Goal: Transaction & Acquisition: Download file/media

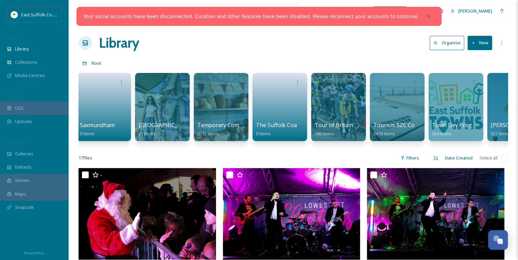
scroll to position [0, 1120]
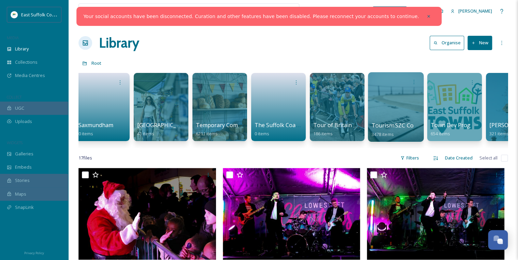
click at [386, 100] on div at bounding box center [396, 107] width 56 height 70
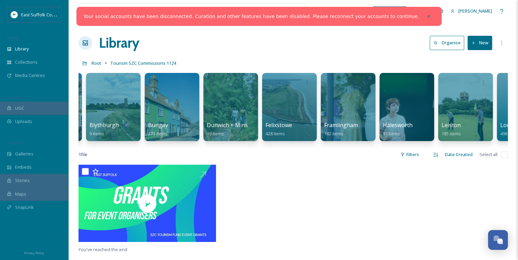
scroll to position [0, 409]
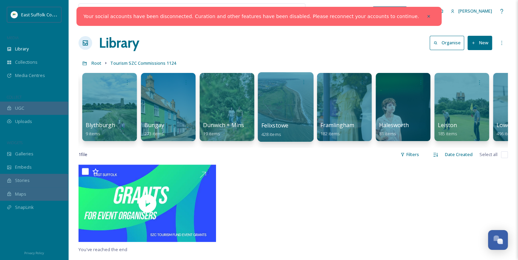
click at [287, 110] on div at bounding box center [285, 107] width 56 height 70
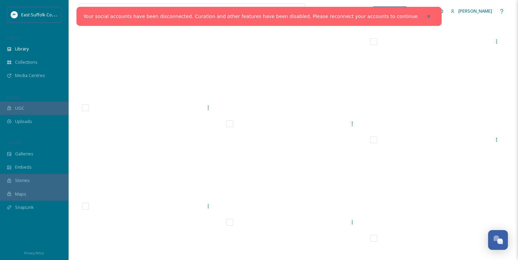
scroll to position [14254, 0]
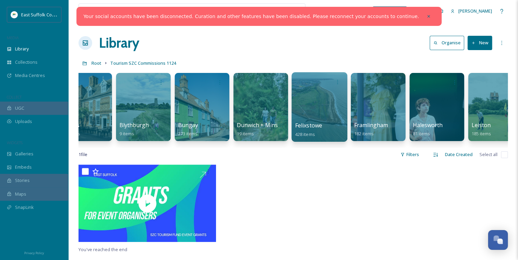
scroll to position [0, 374]
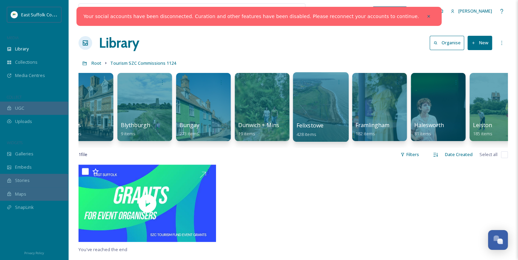
click at [314, 107] on div at bounding box center [321, 107] width 56 height 70
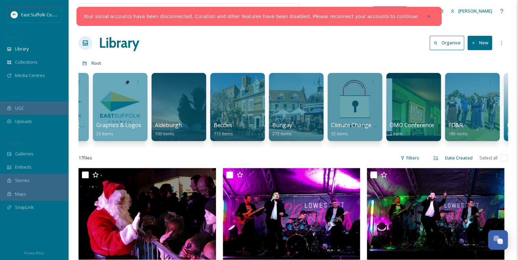
scroll to position [0, 103]
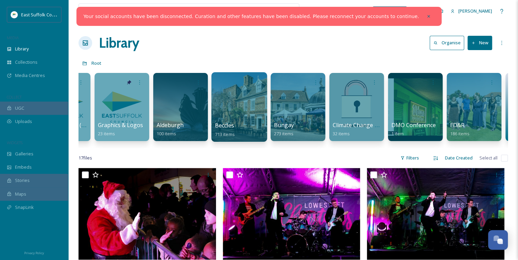
click at [237, 112] on div at bounding box center [239, 107] width 56 height 70
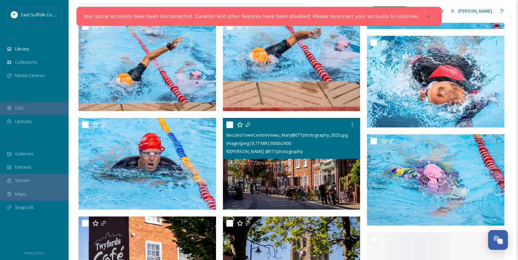
scroll to position [2428, 0]
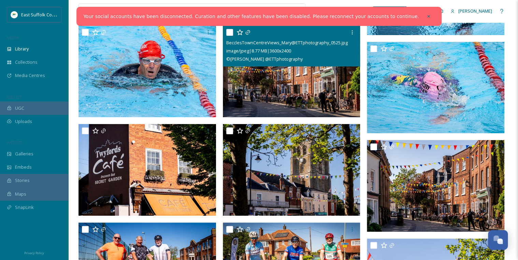
click at [290, 90] on img at bounding box center [291, 72] width 137 height 92
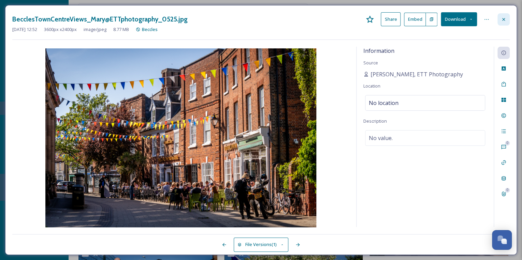
click at [500, 20] on div at bounding box center [503, 19] width 12 height 12
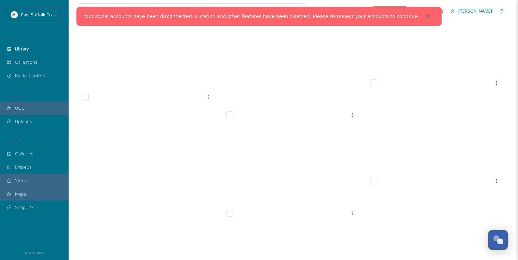
scroll to position [22099, 0]
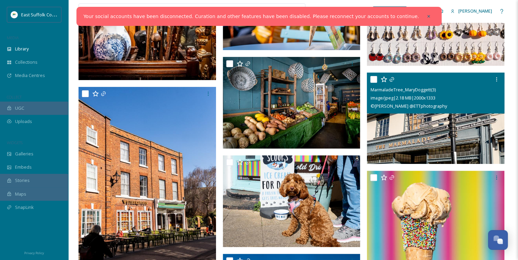
click at [457, 134] on img at bounding box center [435, 118] width 137 height 92
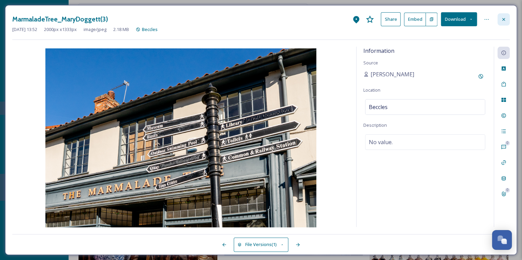
click at [504, 18] on icon at bounding box center [503, 19] width 5 height 5
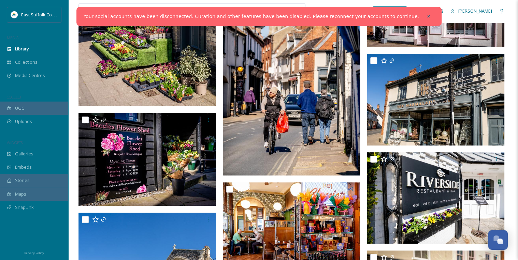
scroll to position [24145, 0]
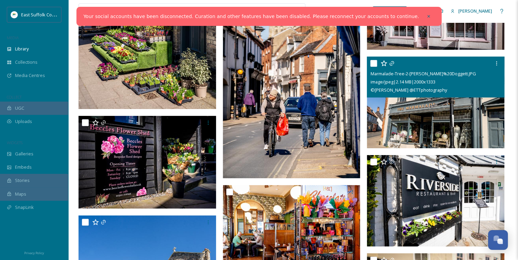
click at [453, 108] on img at bounding box center [435, 103] width 137 height 92
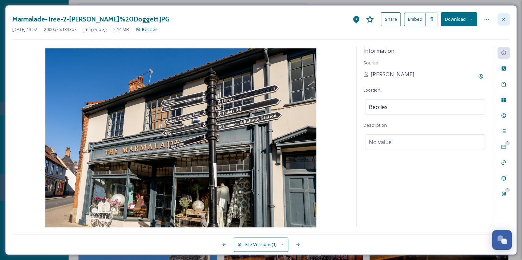
click at [503, 18] on icon at bounding box center [503, 19] width 5 height 5
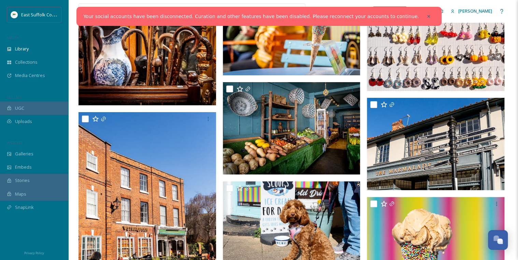
scroll to position [22273, 0]
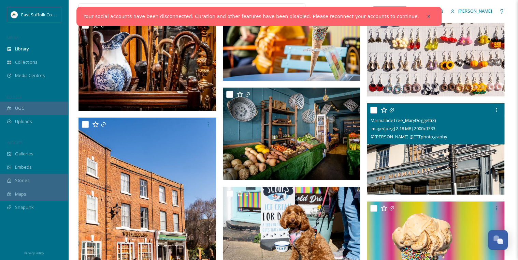
click at [428, 166] on img at bounding box center [435, 149] width 137 height 92
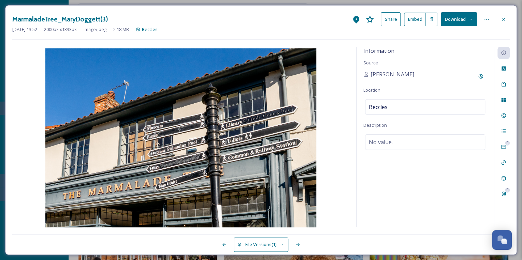
click at [453, 20] on button "Download" at bounding box center [459, 19] width 36 height 14
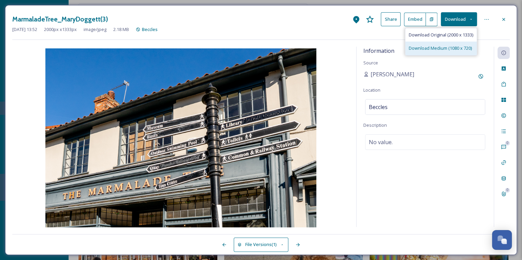
click at [439, 49] on span "Download Medium (1080 x 720)" at bounding box center [440, 48] width 63 height 6
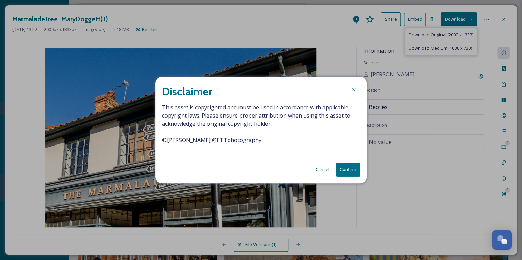
click at [342, 170] on button "Confirm" at bounding box center [348, 170] width 24 height 14
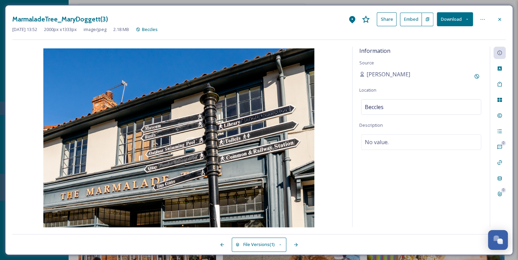
click at [314, 28] on div "[DATE] 13:52 2000 px x 1333 px image/jpeg 2.18 MB Beccles" at bounding box center [258, 29] width 493 height 6
click at [500, 17] on icon at bounding box center [499, 19] width 5 height 5
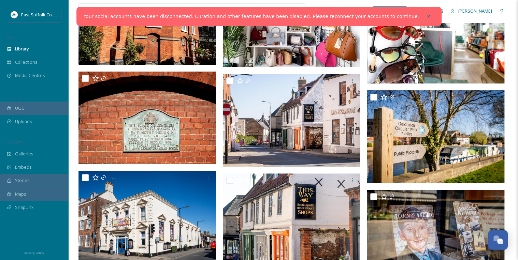
scroll to position [17662, 0]
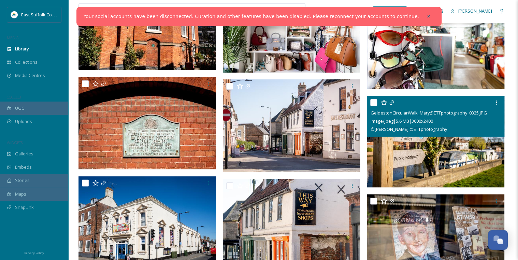
click at [457, 160] on img at bounding box center [435, 142] width 137 height 92
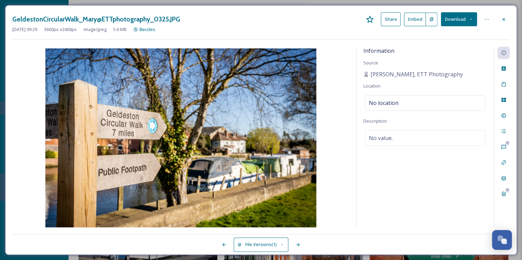
click at [455, 17] on button "Download" at bounding box center [459, 19] width 36 height 14
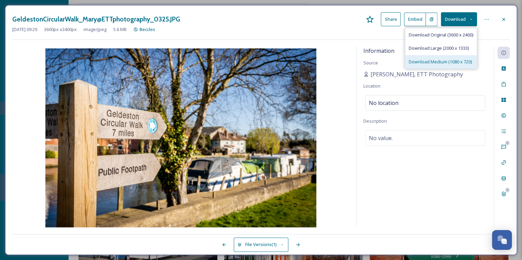
click at [434, 63] on span "Download Medium (1080 x 720)" at bounding box center [440, 62] width 63 height 6
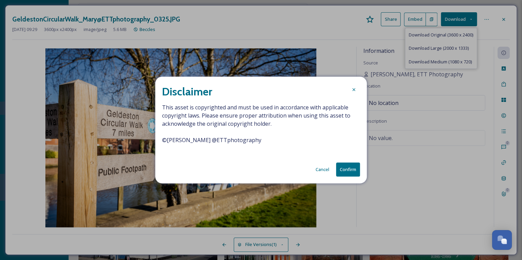
click at [353, 169] on button "Confirm" at bounding box center [348, 170] width 24 height 14
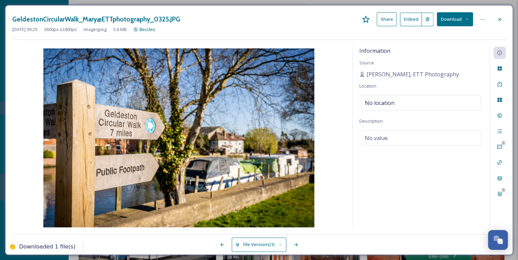
click at [332, 20] on div "GeldestonCircularWalk_Mary@ETTphotography_0325.JPG Share Embed Download" at bounding box center [258, 19] width 493 height 14
click at [500, 18] on icon at bounding box center [499, 19] width 5 height 5
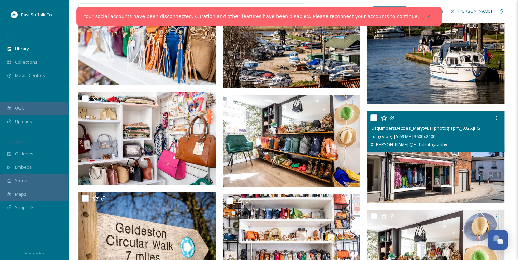
scroll to position [17226, 0]
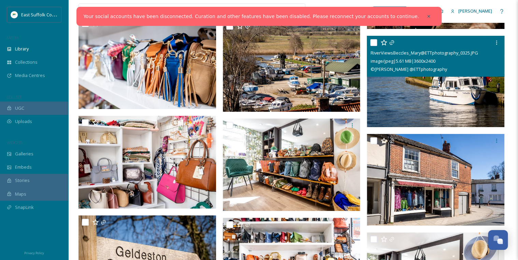
click at [454, 105] on img at bounding box center [435, 81] width 137 height 92
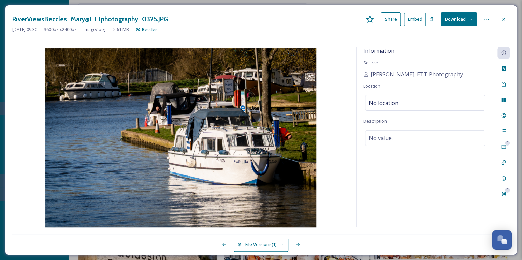
click at [465, 19] on button "Download" at bounding box center [459, 19] width 36 height 14
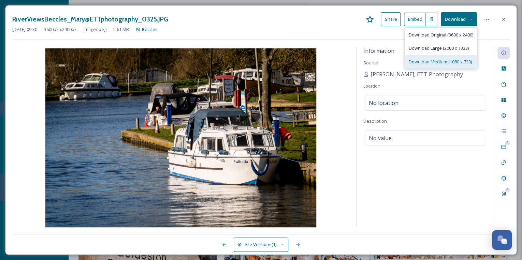
click at [434, 60] on span "Download Medium (1080 x 720)" at bounding box center [440, 62] width 63 height 6
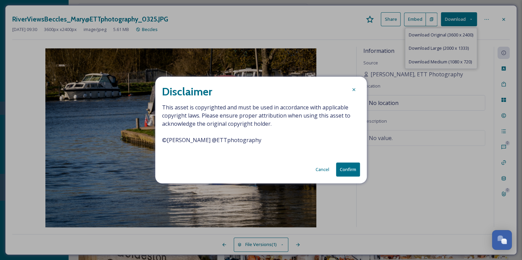
click at [351, 169] on button "Confirm" at bounding box center [348, 170] width 24 height 14
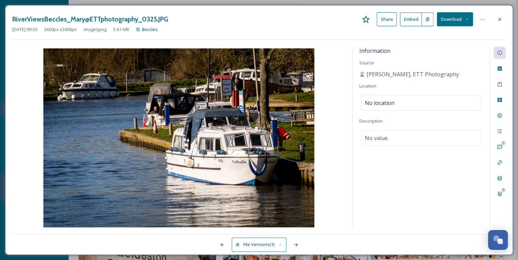
click at [438, 193] on div "Information Source [PERSON_NAME], ETT Photography Location No location Descript…" at bounding box center [420, 137] width 137 height 180
click at [499, 18] on icon at bounding box center [499, 19] width 5 height 5
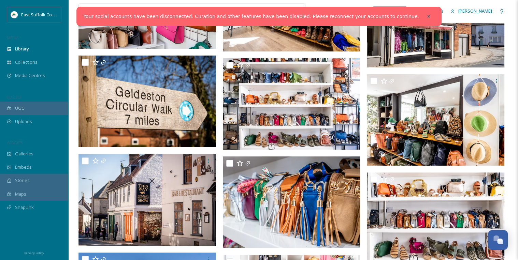
scroll to position [17069, 0]
